Goal: Task Accomplishment & Management: Manage account settings

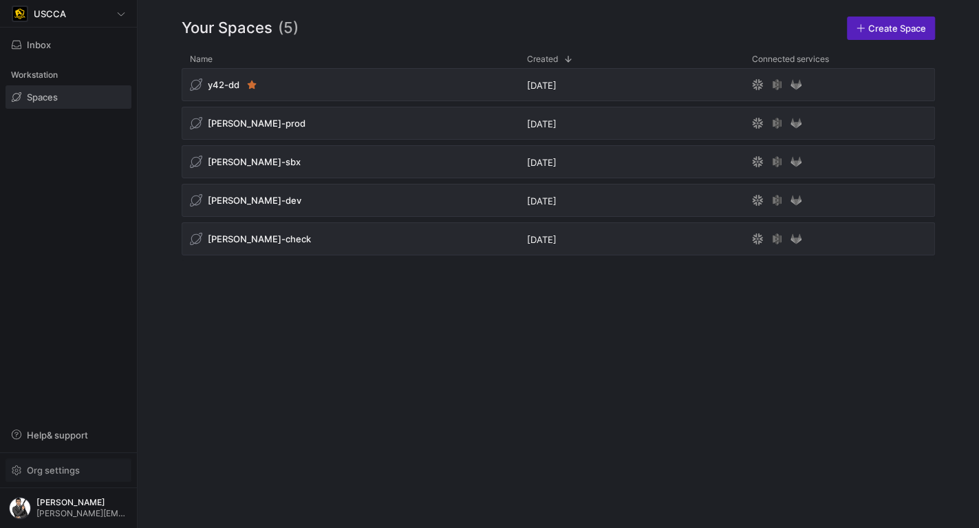
click at [85, 474] on span "Org settings" at bounding box center [69, 470] width 114 height 11
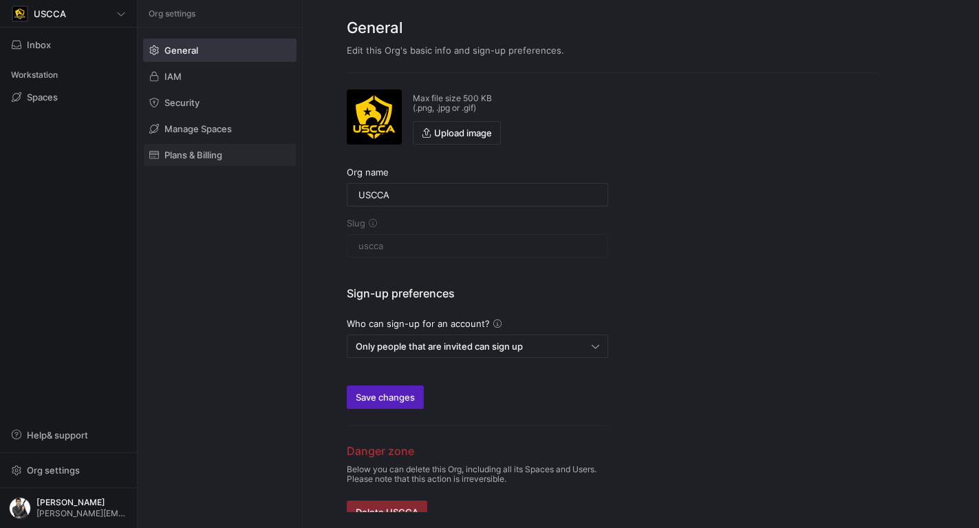
click at [202, 163] on span at bounding box center [220, 155] width 152 height 22
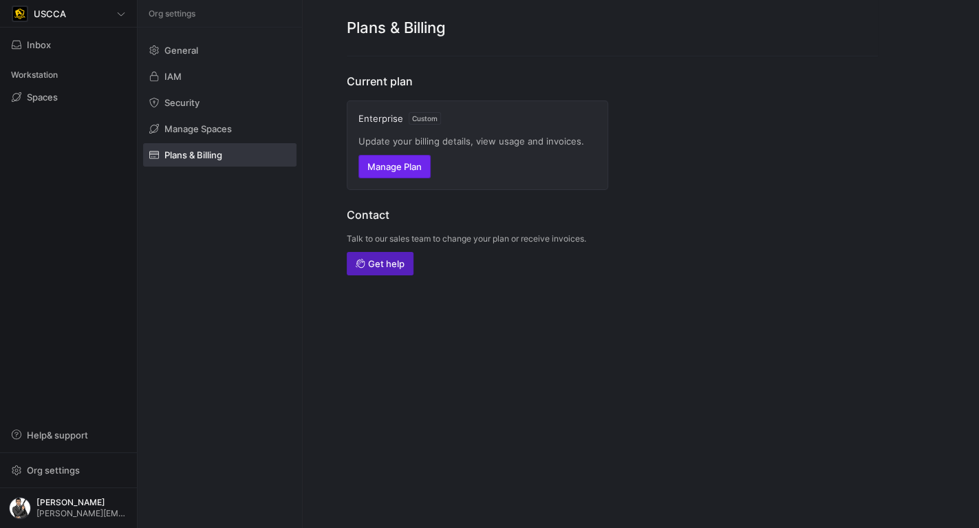
click at [405, 165] on span "Manage Plan" at bounding box center [395, 166] width 54 height 11
